Goal: Transaction & Acquisition: Book appointment/travel/reservation

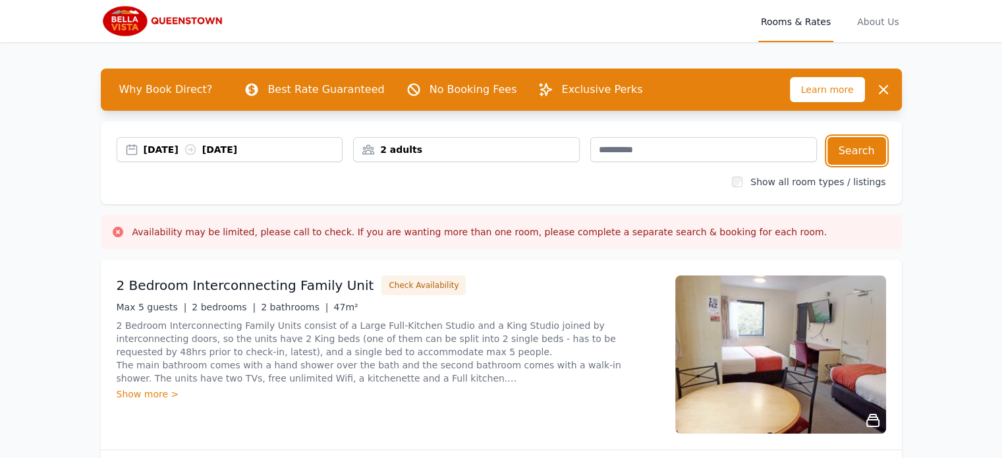
click at [219, 155] on div "[DATE] [DATE]" at bounding box center [243, 149] width 199 height 13
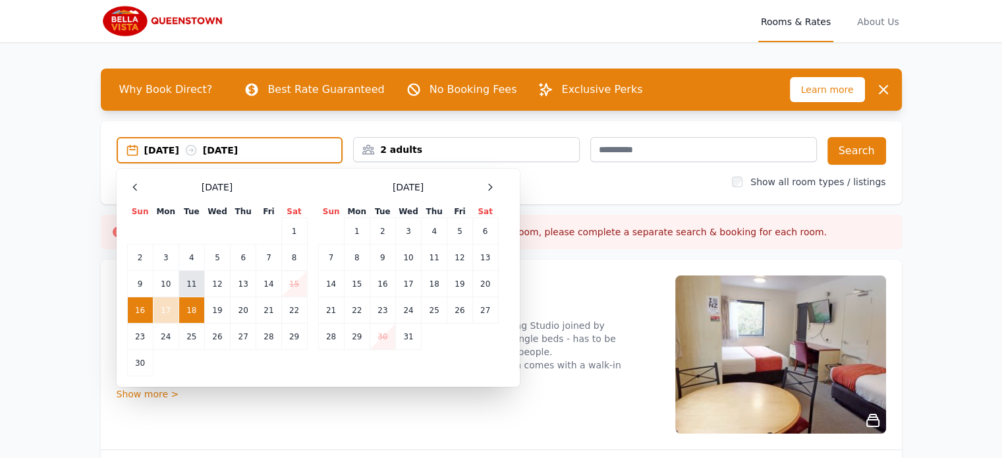
click at [194, 279] on td "11" at bounding box center [191, 284] width 26 height 26
click at [207, 281] on td "12" at bounding box center [217, 284] width 26 height 26
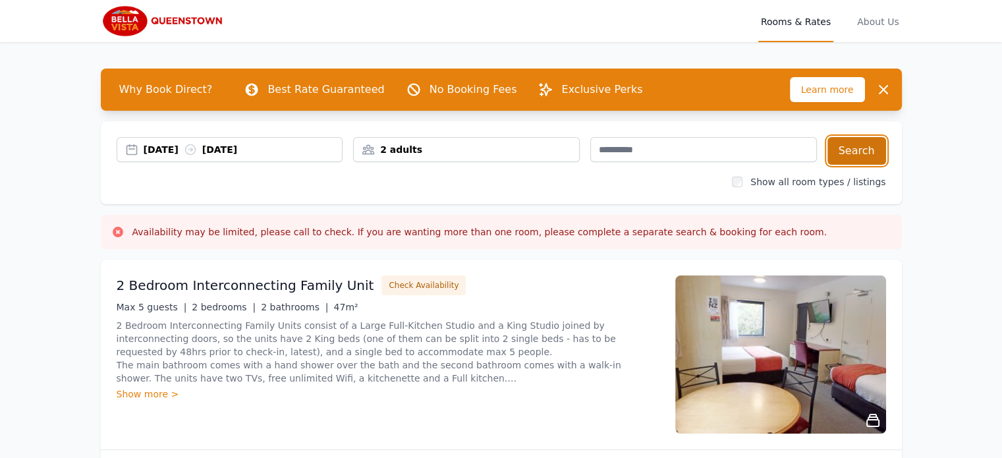
click at [867, 150] on button "Search" at bounding box center [856, 151] width 59 height 28
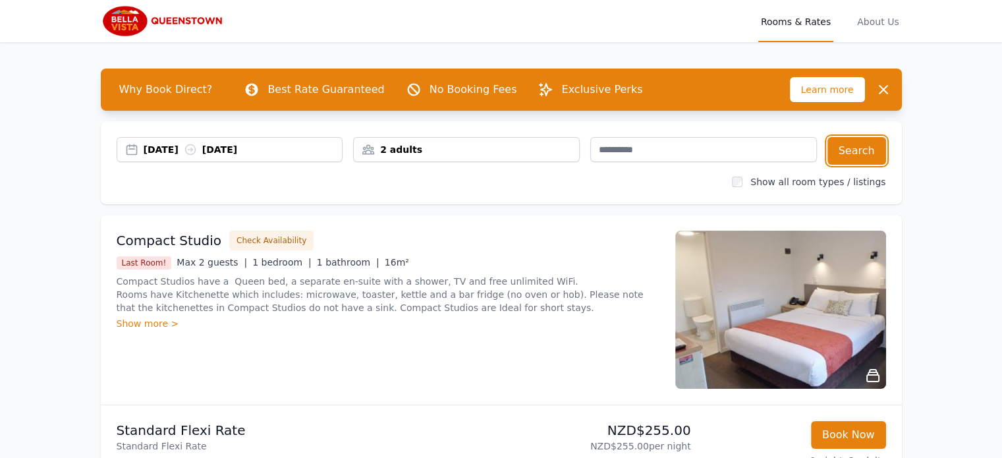
click at [197, 151] on icon at bounding box center [190, 149] width 13 height 13
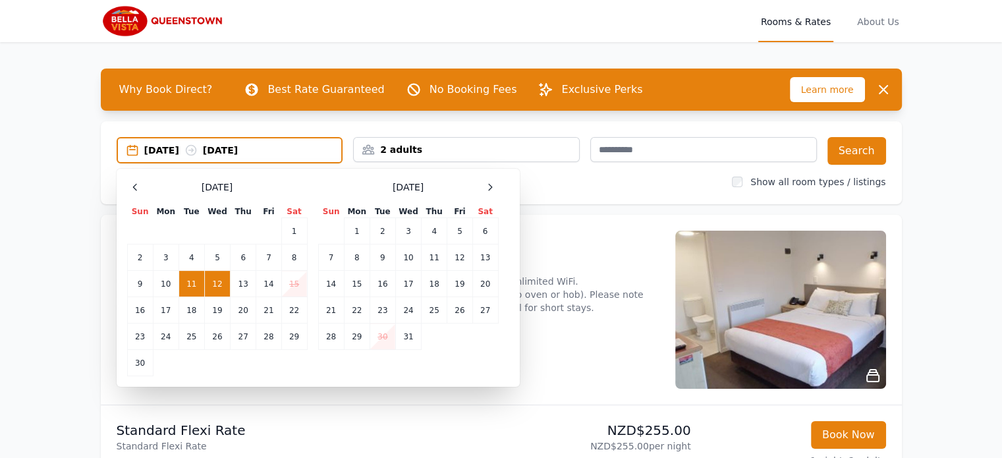
click at [192, 281] on td "11" at bounding box center [191, 284] width 26 height 26
click at [238, 281] on td "13" at bounding box center [244, 284] width 26 height 26
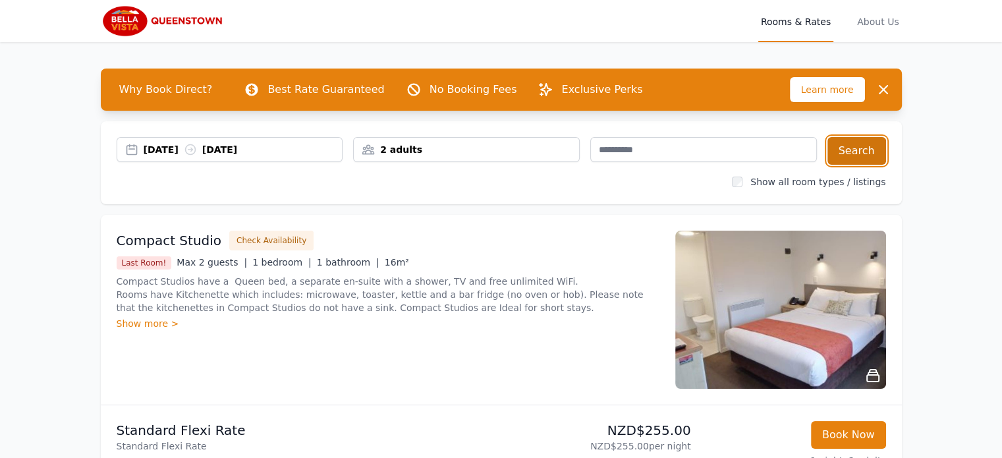
click at [859, 156] on button "Search" at bounding box center [856, 151] width 59 height 28
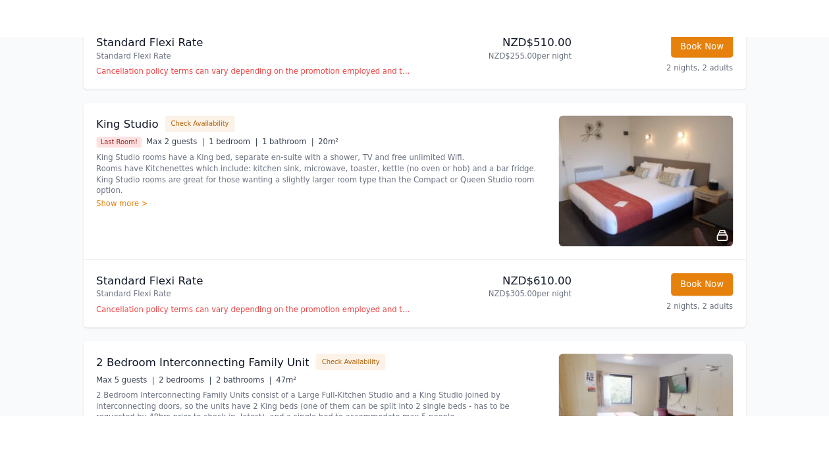
scroll to position [395, 0]
